Goal: Transaction & Acquisition: Purchase product/service

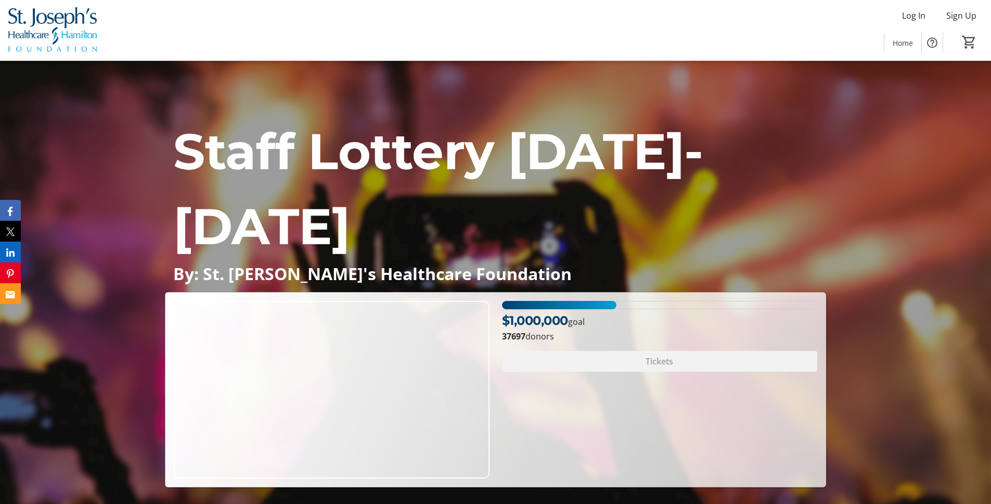
scroll to position [3659, 0]
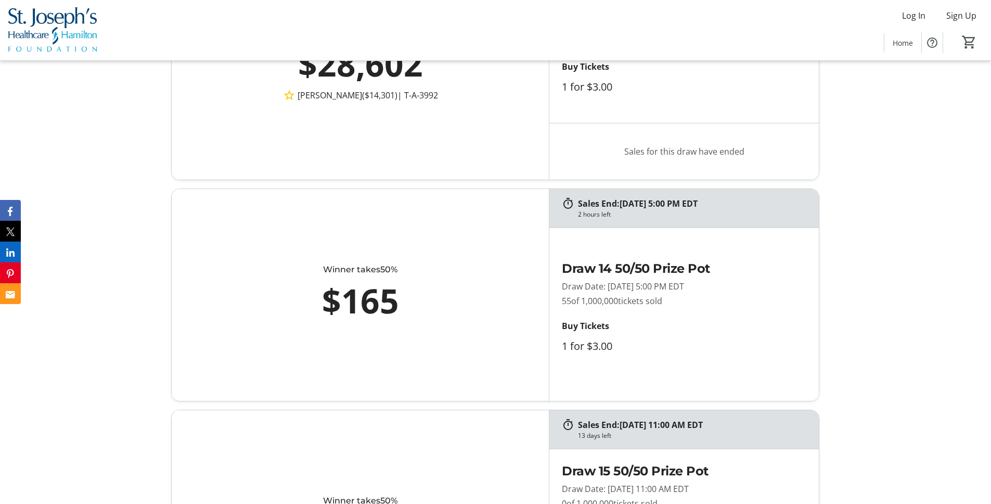
scroll to position [3659, 0]
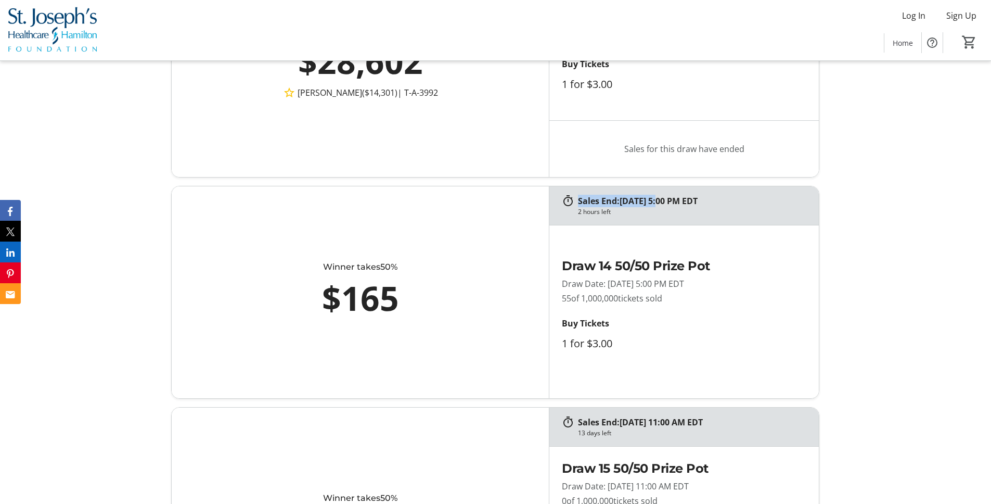
drag, startPoint x: 578, startPoint y: 200, endPoint x: 657, endPoint y: 199, distance: 79.1
click at [657, 199] on p "Sales End: 10/10/2025 at 5:00 PM EDT" at bounding box center [692, 201] width 229 height 12
drag, startPoint x: 680, startPoint y: 199, endPoint x: 735, endPoint y: 200, distance: 55.2
click at [735, 200] on p "Sales End: 10/10/2025 at 5:00 PM EDT" at bounding box center [692, 201] width 229 height 12
drag, startPoint x: 578, startPoint y: 213, endPoint x: 638, endPoint y: 211, distance: 59.9
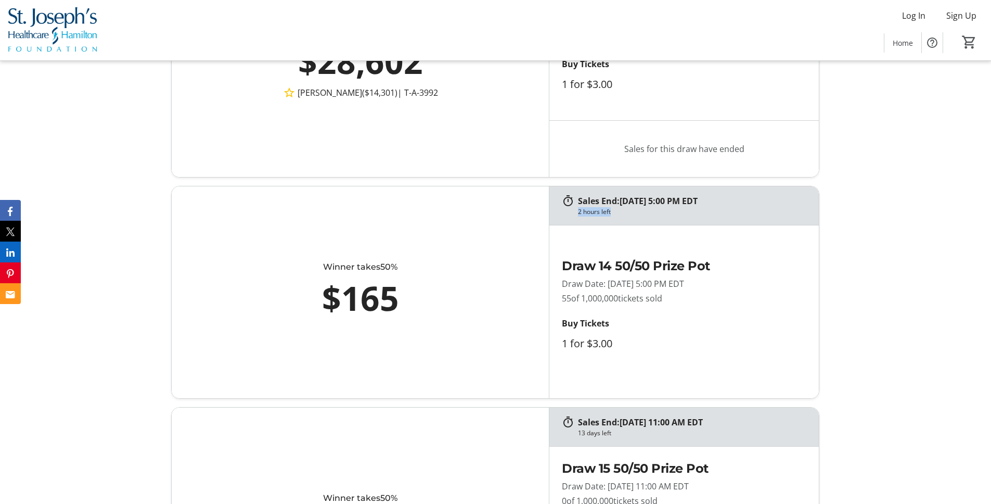
click at [638, 211] on div "2 hours left" at bounding box center [692, 211] width 229 height 9
click at [650, 228] on tr-raffle-card-ticket-purchase "Draw 14 50/50 Prize Pot Draw Date: 10/10/2025 at 5:00 PM EDT 55 of 1,000,000 ti…" at bounding box center [684, 311] width 270 height 173
drag, startPoint x: 560, startPoint y: 285, endPoint x: 644, endPoint y: 286, distance: 83.8
click at [643, 286] on div "Draw 14 50/50 Prize Pot Draw Date: 10/10/2025 at 5:00 PM EDT 55 of 1,000,000 ti…" at bounding box center [674, 311] width 251 height 135
drag, startPoint x: 663, startPoint y: 284, endPoint x: 730, endPoint y: 283, distance: 66.6
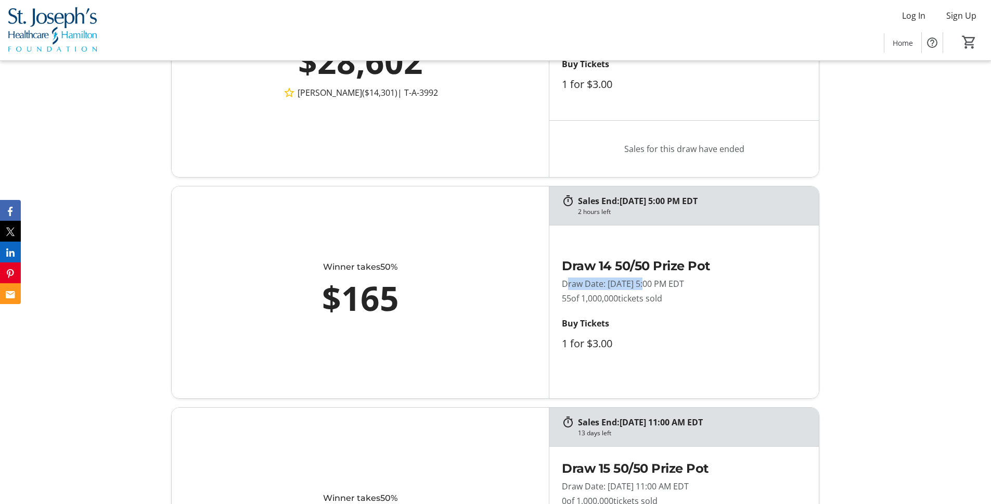
click at [730, 283] on p "Draw Date: 10/10/2025 at 5:00 PM EDT" at bounding box center [675, 283] width 226 height 12
drag, startPoint x: 680, startPoint y: 201, endPoint x: 743, endPoint y: 201, distance: 63.0
click at [743, 201] on p "Sales End: 10/10/2025 at 5:00 PM EDT" at bounding box center [692, 201] width 229 height 12
drag, startPoint x: 657, startPoint y: 211, endPoint x: 666, endPoint y: 207, distance: 9.8
click at [657, 211] on div "2 hours left" at bounding box center [692, 211] width 229 height 9
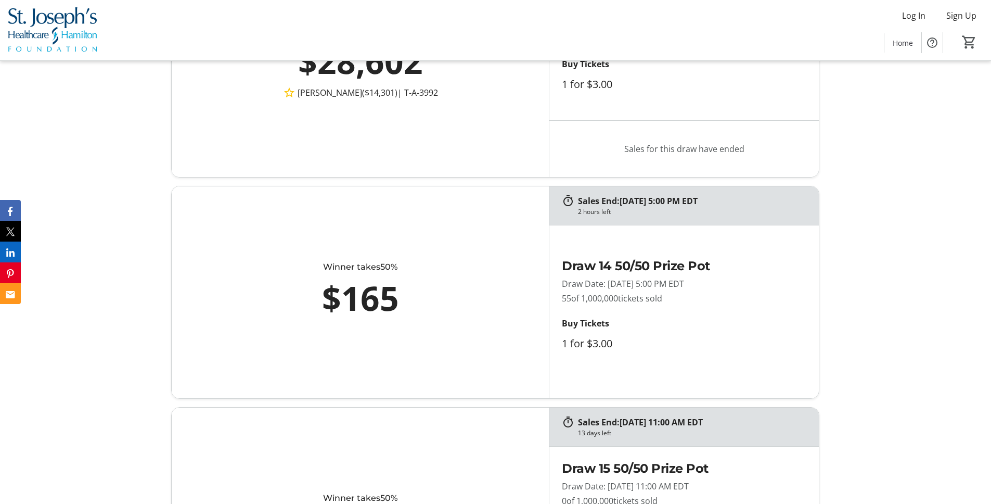
drag, startPoint x: 681, startPoint y: 199, endPoint x: 739, endPoint y: 206, distance: 58.1
click at [738, 200] on p "Sales End: 10/10/2025 at 5:00 PM EDT" at bounding box center [692, 201] width 229 height 12
click at [677, 318] on p "Buy Tickets" at bounding box center [675, 323] width 226 height 12
